Goal: Task Accomplishment & Management: Use online tool/utility

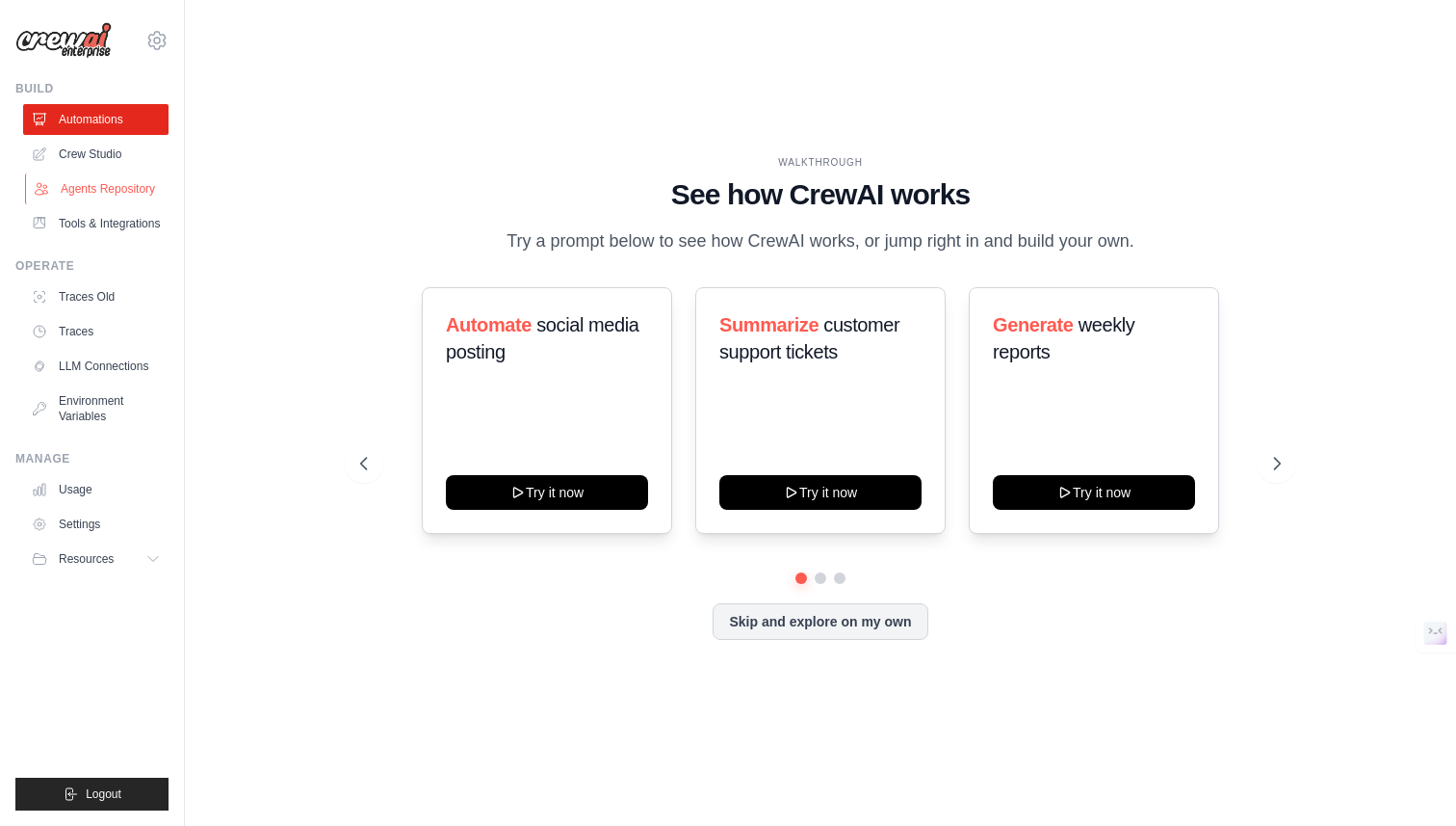
click at [120, 191] on link "Agents Repository" at bounding box center [98, 189] width 145 height 31
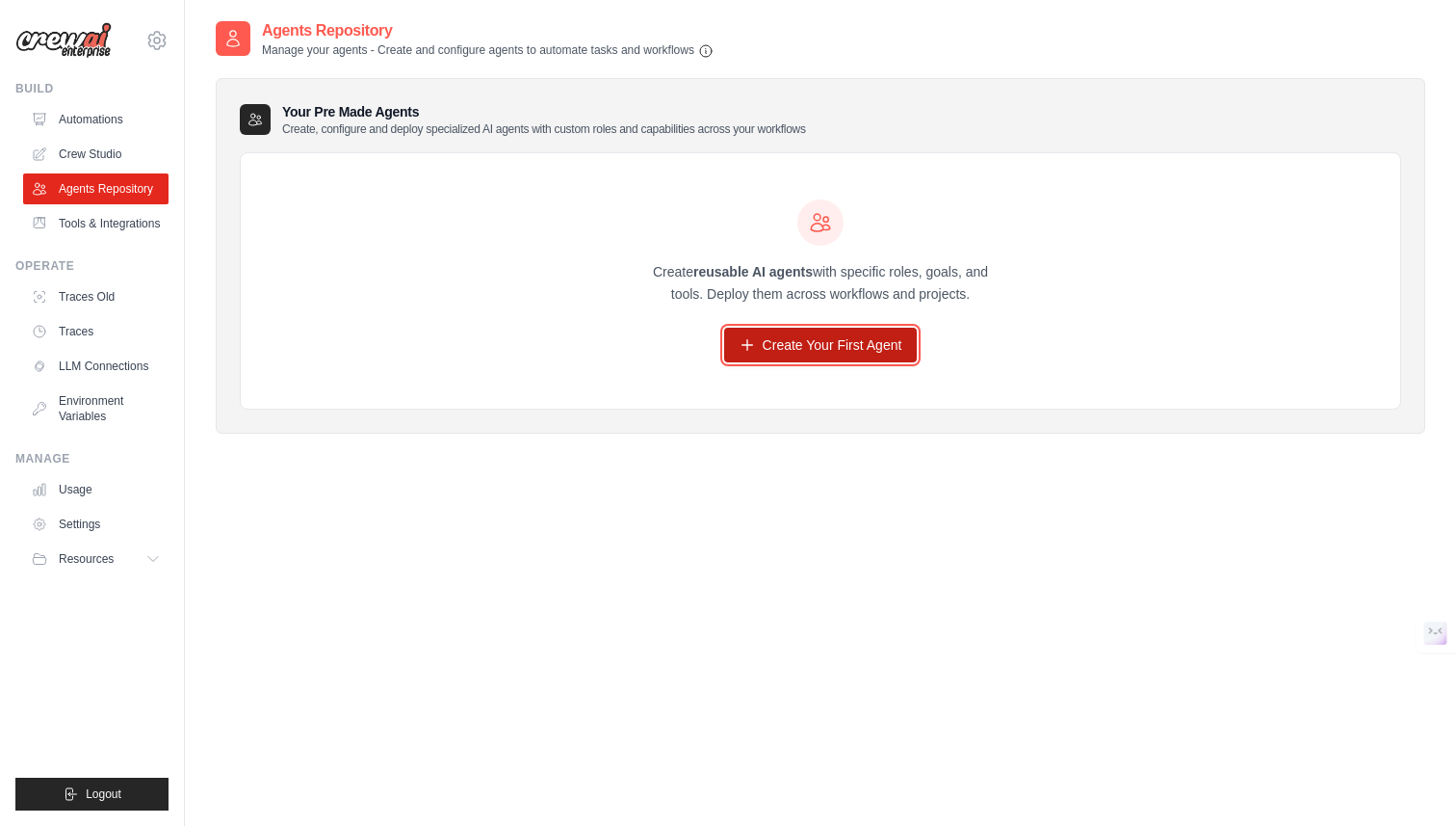
click at [859, 347] on link "Create Your First Agent" at bounding box center [821, 345] width 194 height 35
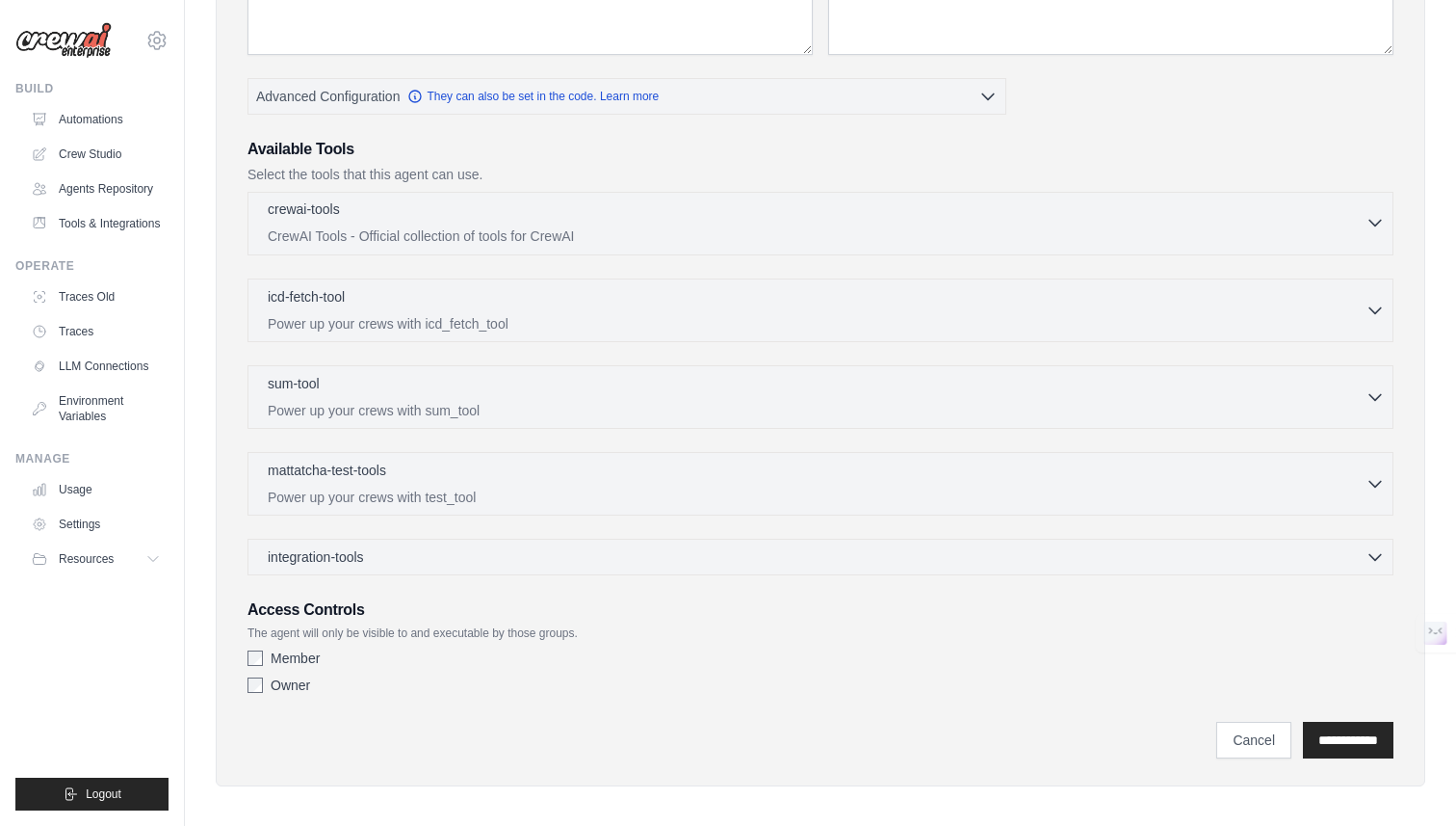
scroll to position [355, 0]
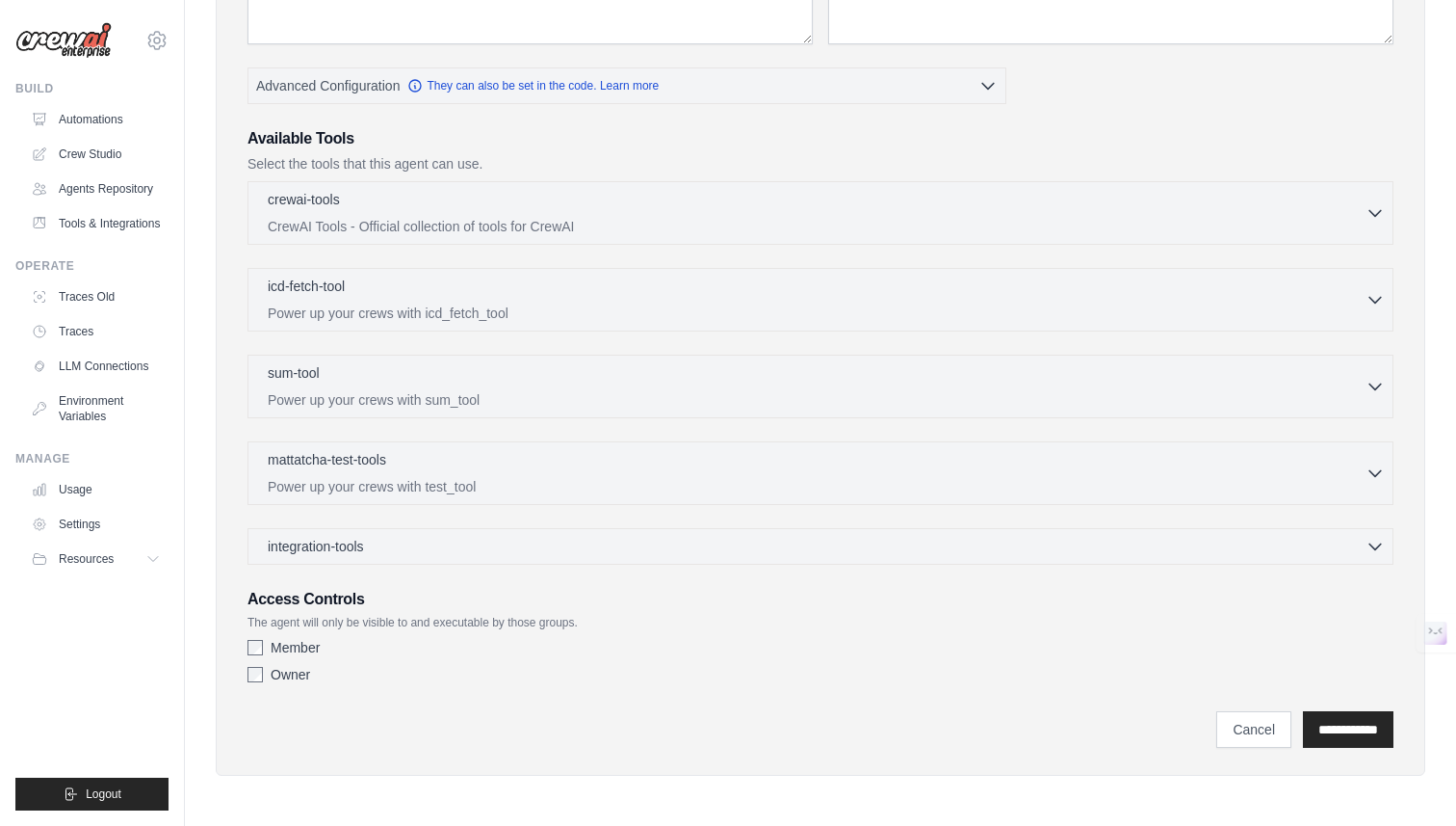
click at [554, 560] on div "integration-tools 0 selected Gmail HubSpot Microsoft Teams" at bounding box center [820, 547] width 1147 height 37
click at [550, 549] on div "integration-tools 0 selected" at bounding box center [826, 545] width 1118 height 19
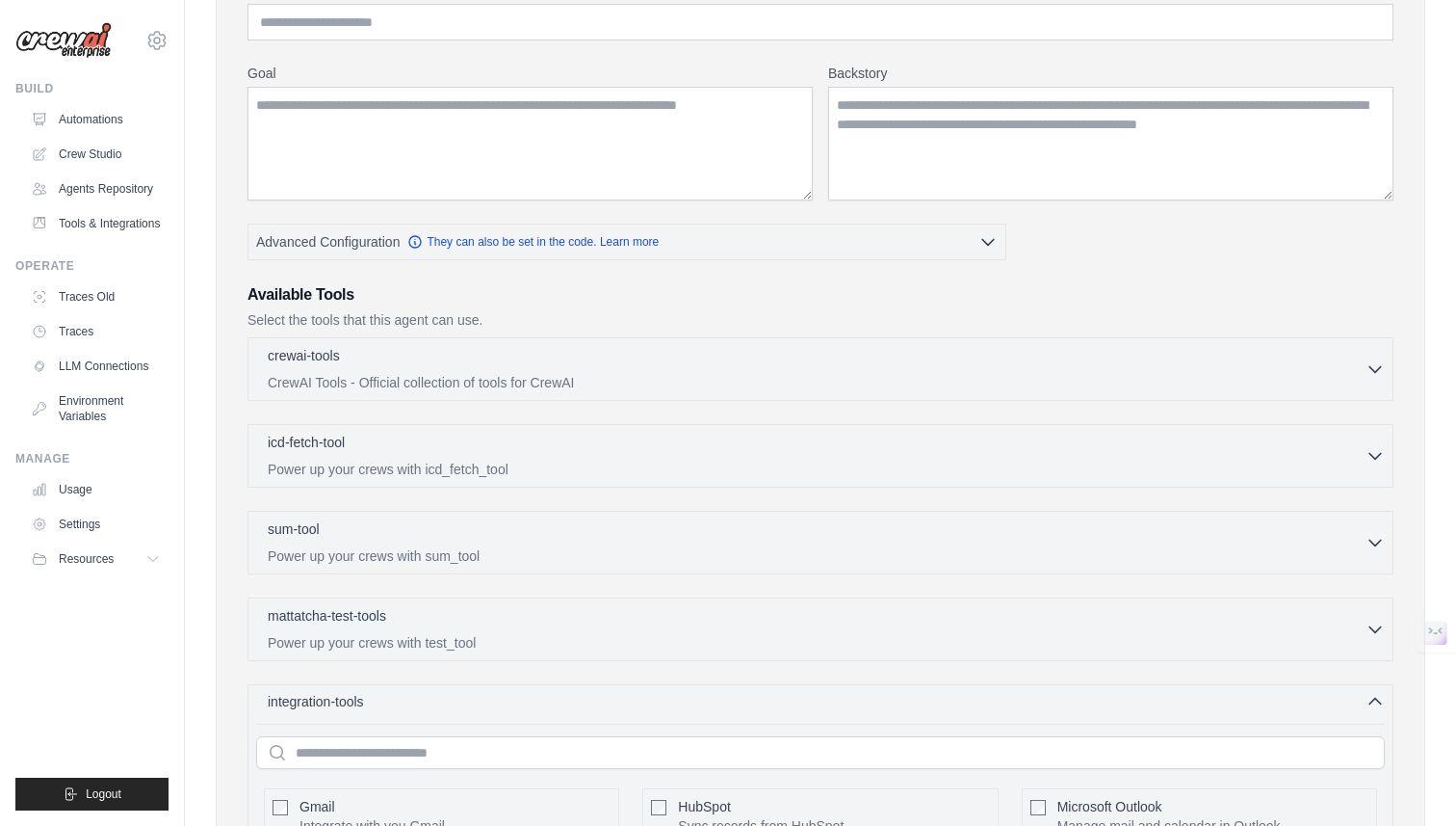
scroll to position [173, 0]
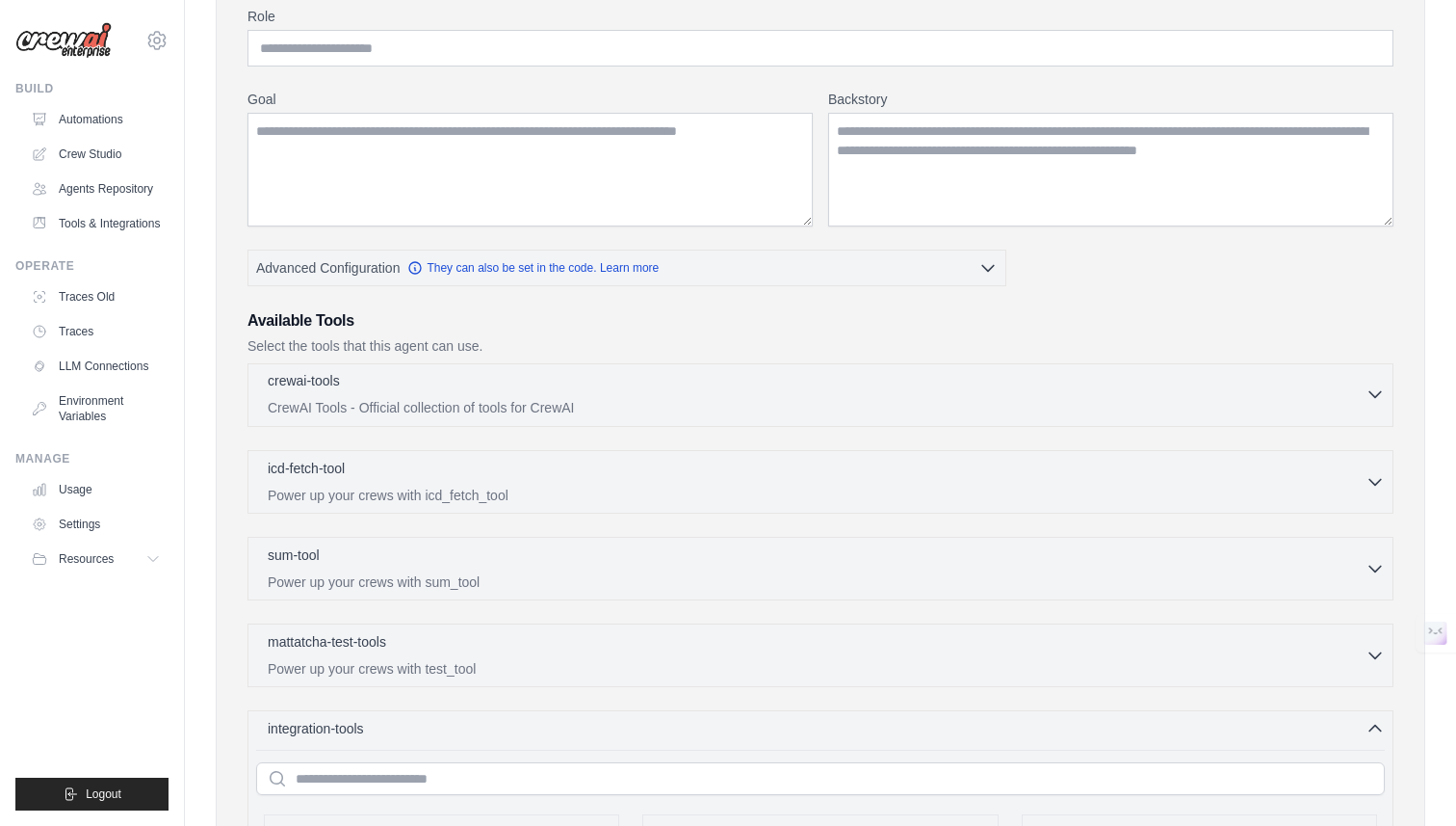
click at [496, 399] on p "CrewAI Tools - Official collection of tools for CrewAI" at bounding box center [816, 407] width 1098 height 19
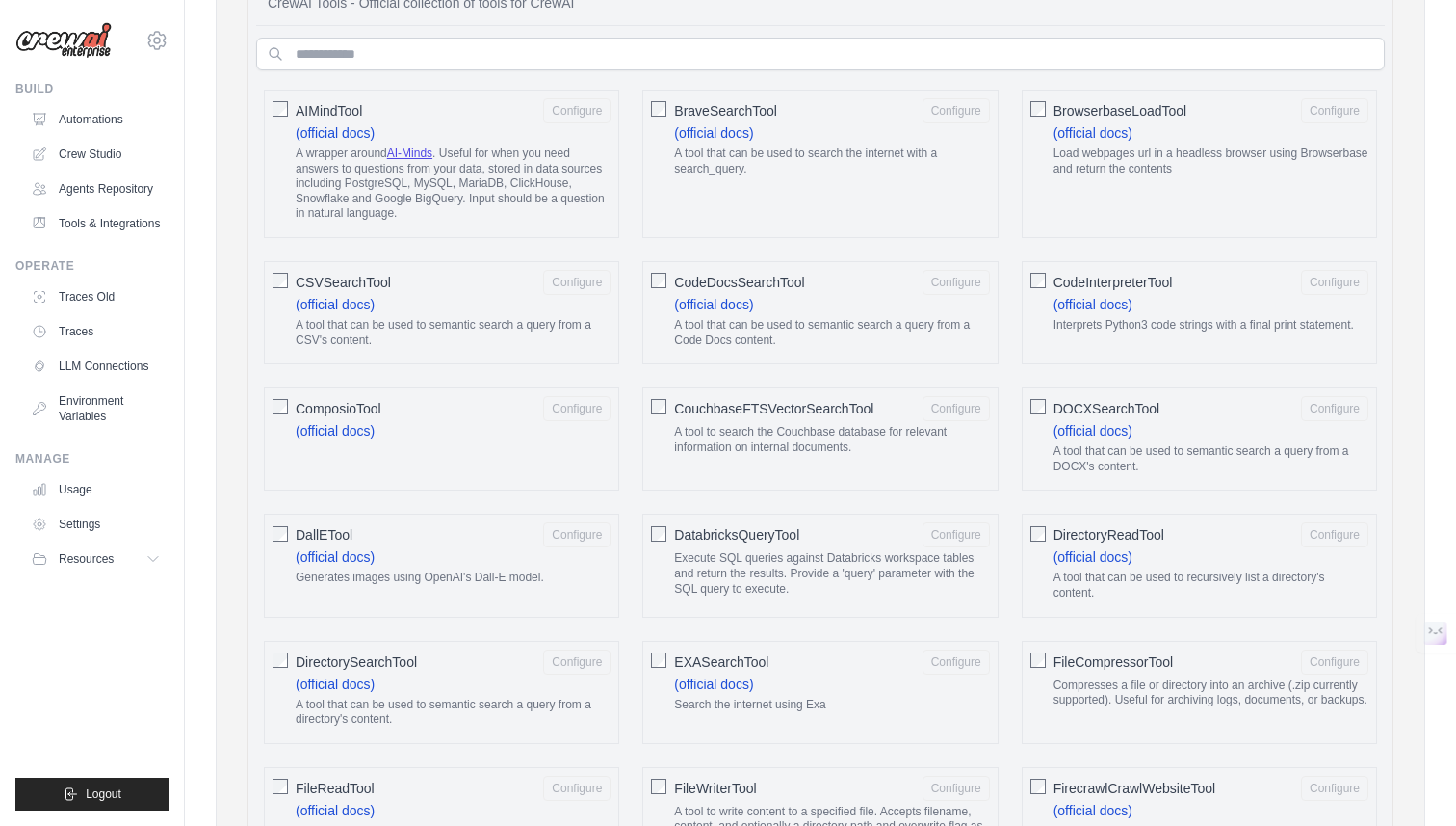
scroll to position [0, 0]
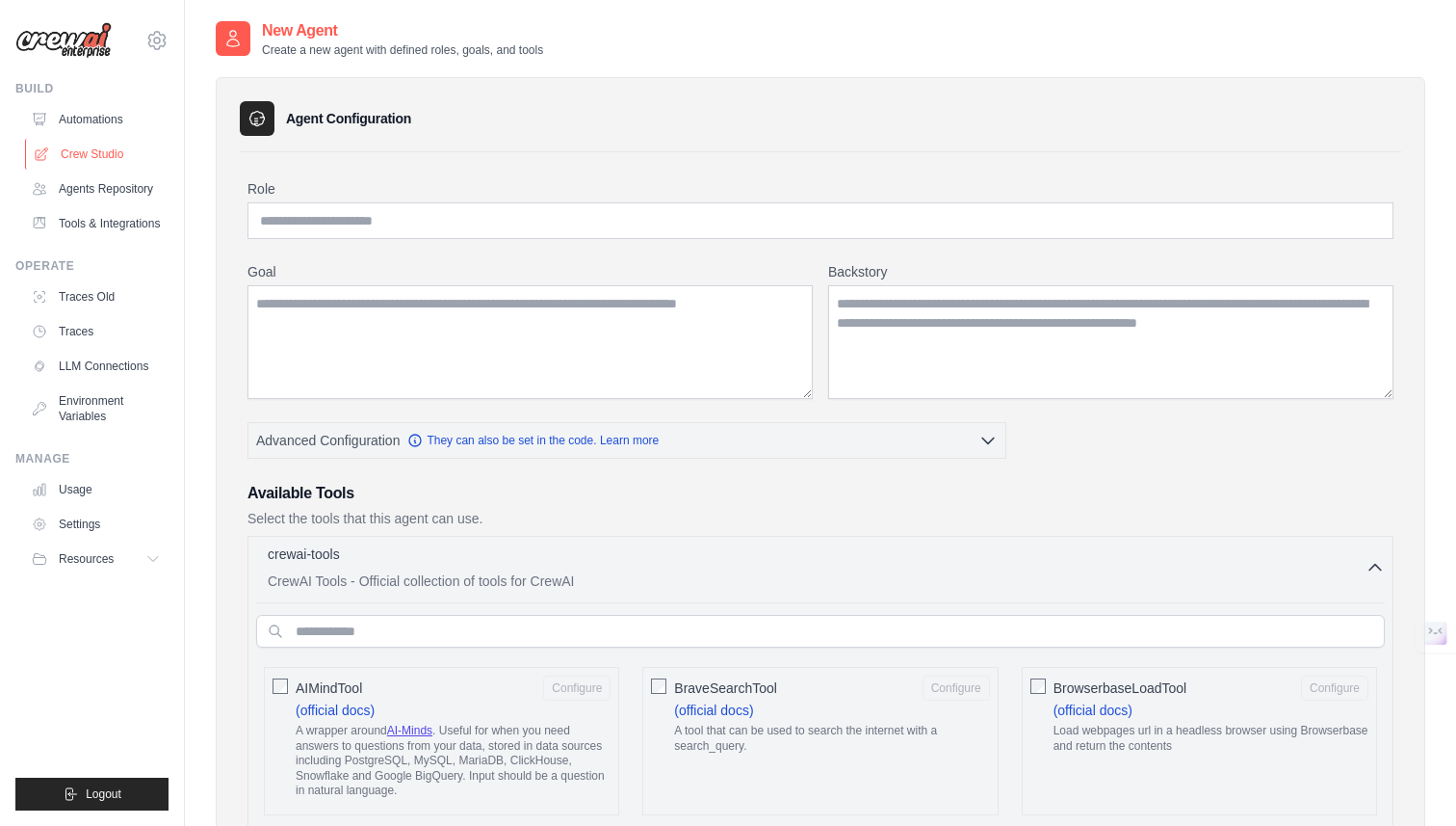
click at [101, 151] on link "Crew Studio" at bounding box center [98, 154] width 145 height 31
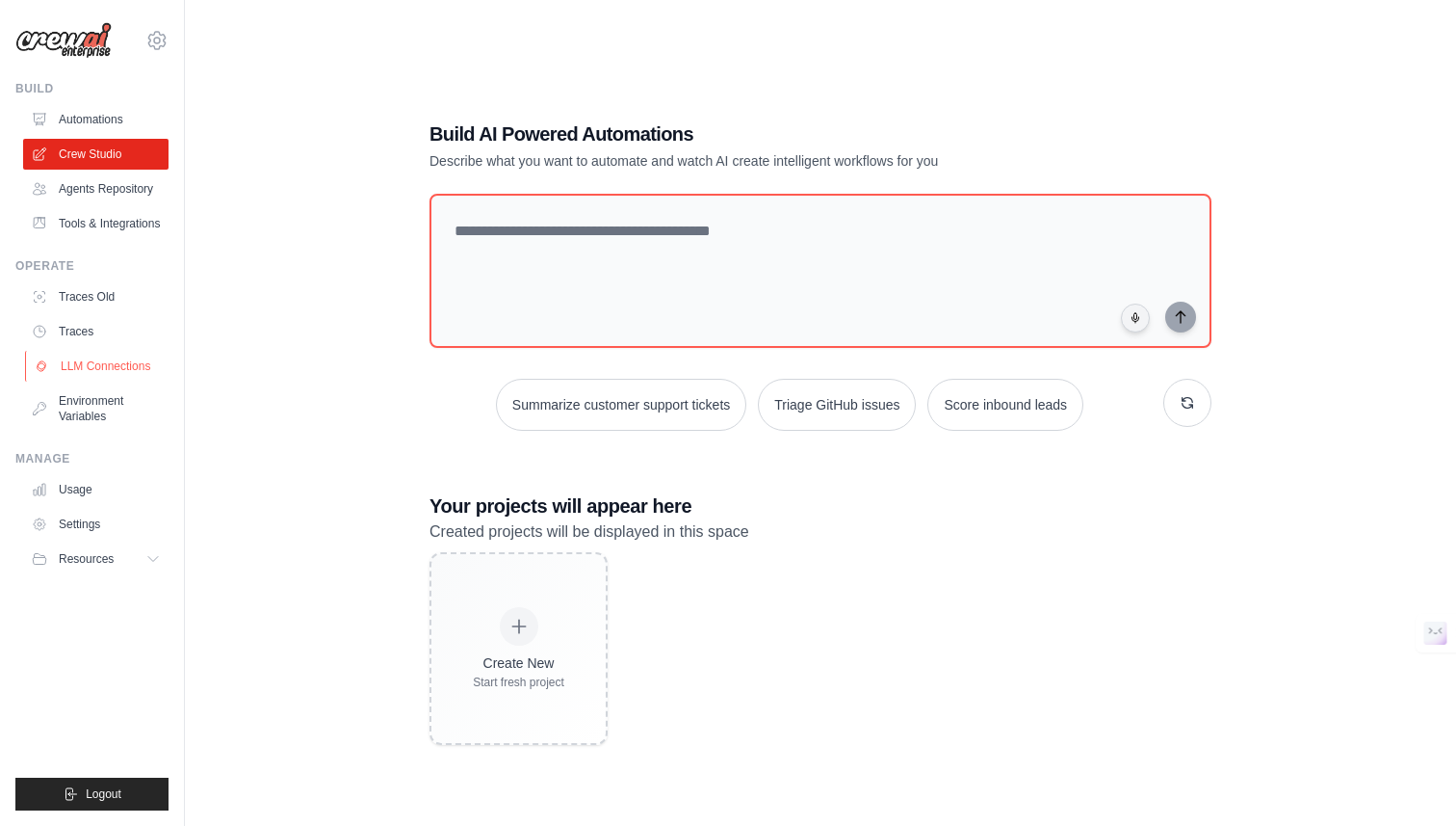
click at [103, 382] on link "LLM Connections" at bounding box center [98, 366] width 145 height 31
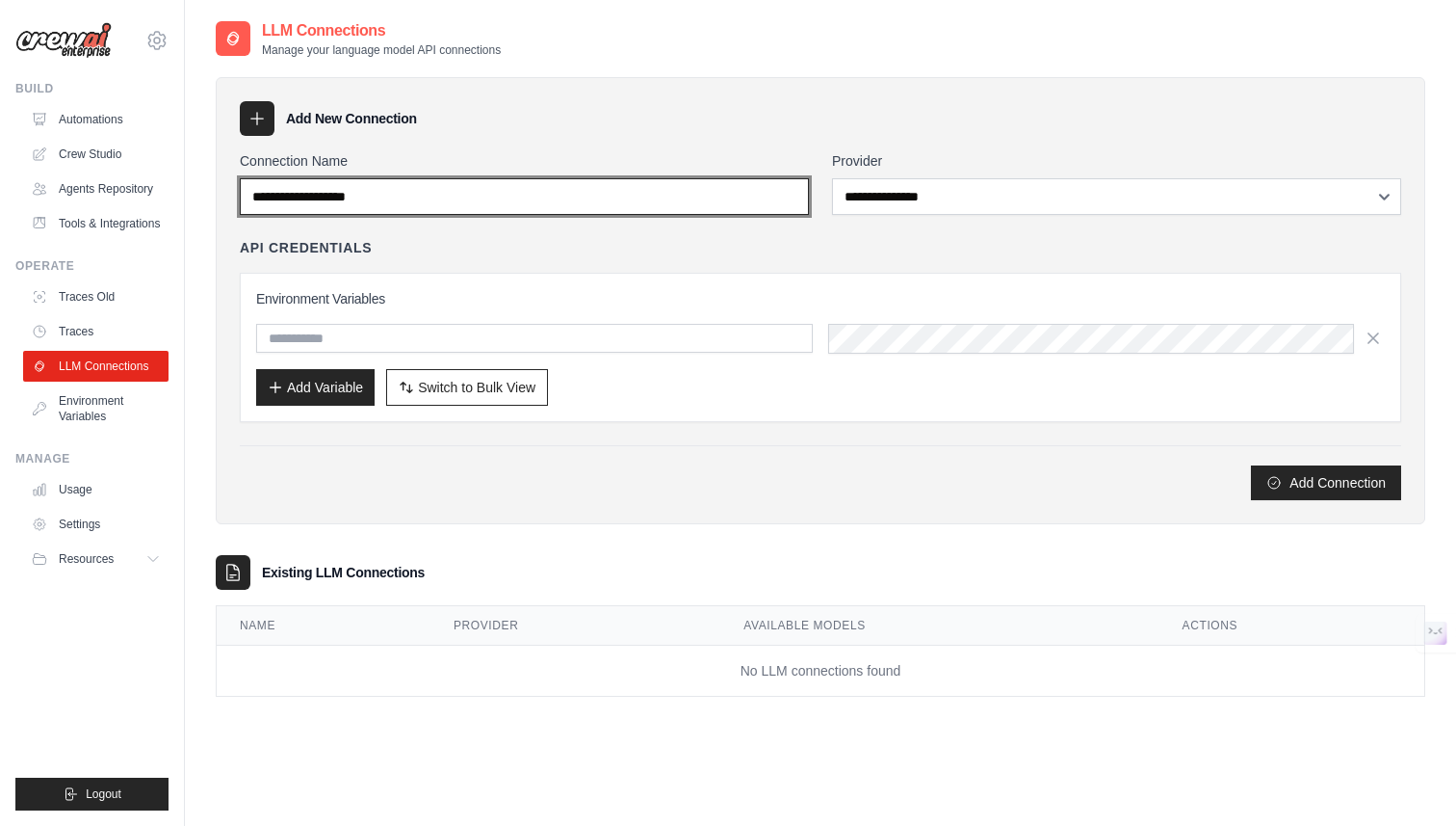
click at [682, 196] on input "Connection Name" at bounding box center [523, 197] width 569 height 37
